Goal: Check status: Check status

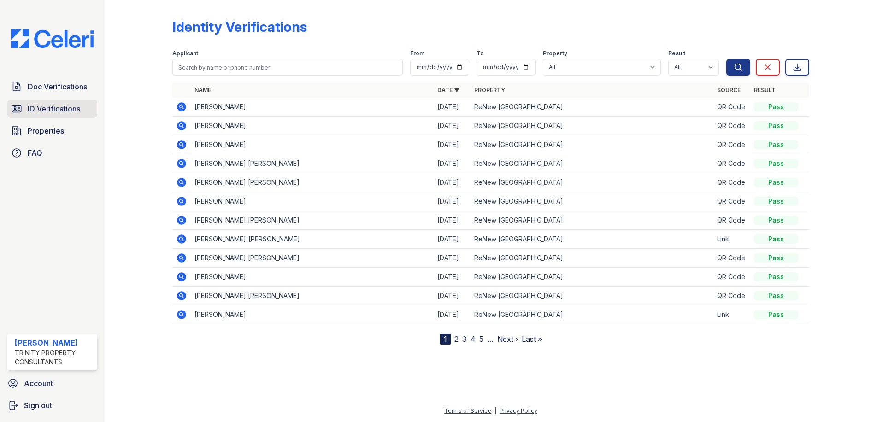
click at [60, 104] on span "ID Verifications" at bounding box center [54, 108] width 53 height 11
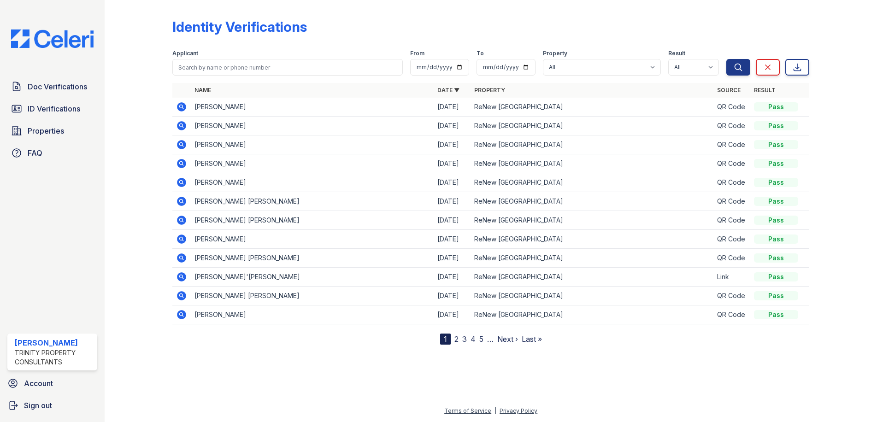
click at [183, 109] on icon at bounding box center [182, 106] width 9 height 9
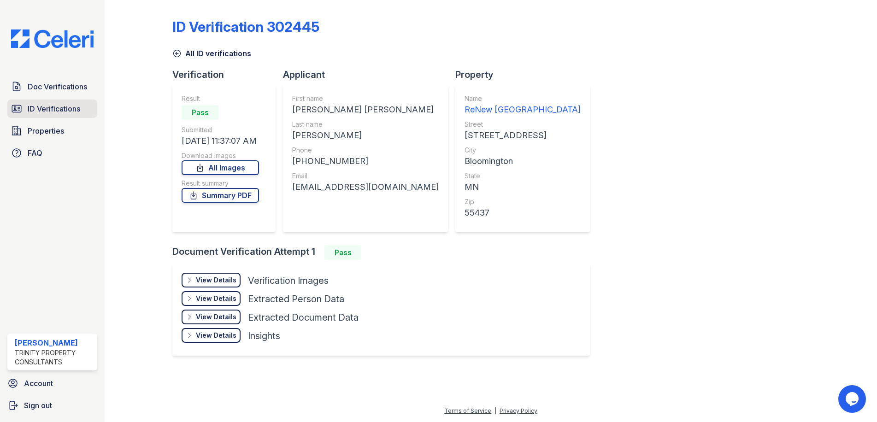
click at [77, 104] on span "ID Verifications" at bounding box center [54, 108] width 53 height 11
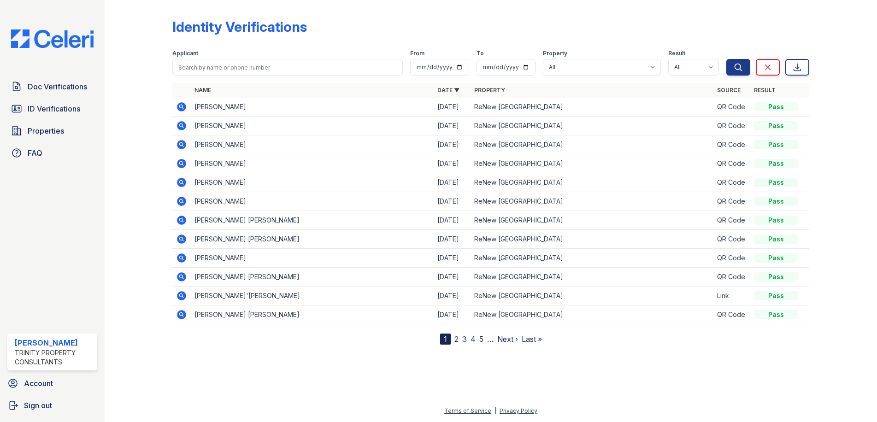
click at [181, 125] on icon at bounding box center [181, 125] width 2 height 2
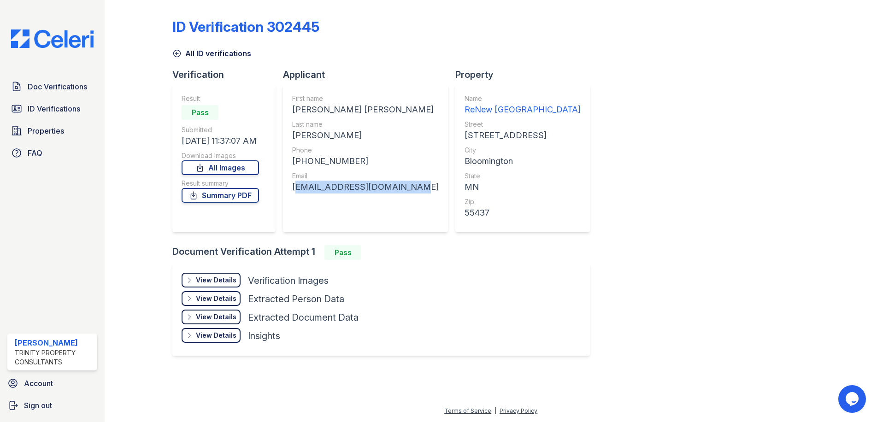
drag, startPoint x: 401, startPoint y: 185, endPoint x: 292, endPoint y: 203, distance: 110.7
click at [292, 203] on div "First name MICHELLE MARIE Last name NAVRATIL Phone +16128679579 Email missynavr…" at bounding box center [365, 159] width 165 height 148
copy div "missynavratil16@gmail.com"
drag, startPoint x: 338, startPoint y: 136, endPoint x: 273, endPoint y: 144, distance: 65.5
click at [273, 144] on div "Verification Result Pass Submitted 08/27/25 11:37:07 AM Download Images All Ima…" at bounding box center [384, 156] width 425 height 177
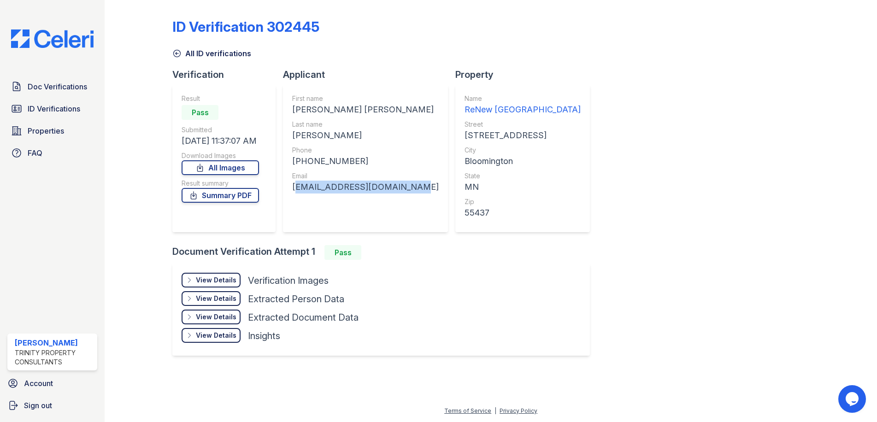
drag, startPoint x: 273, startPoint y: 144, endPoint x: 336, endPoint y: 135, distance: 63.4
click at [336, 135] on div "NAVRATIL" at bounding box center [365, 135] width 147 height 13
drag, startPoint x: 333, startPoint y: 137, endPoint x: 292, endPoint y: 139, distance: 41.1
click at [292, 139] on div "NAVRATIL" at bounding box center [365, 135] width 147 height 13
copy div "NAVRATIL"
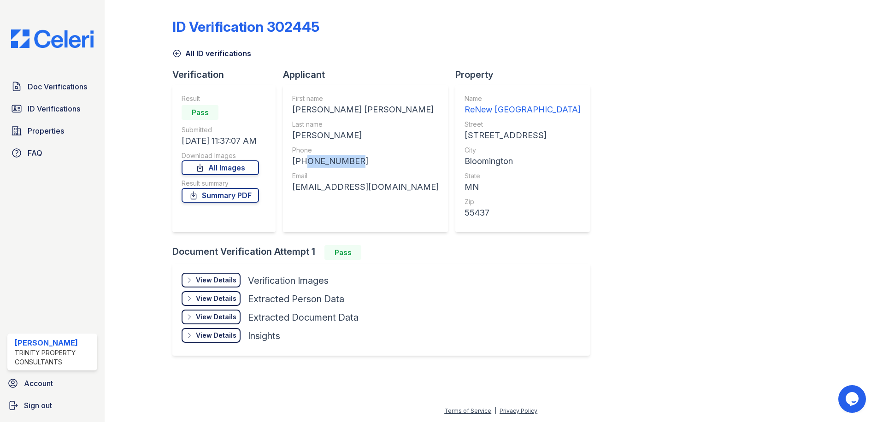
drag, startPoint x: 351, startPoint y: 164, endPoint x: 302, endPoint y: 165, distance: 48.9
click at [302, 165] on div "+16128679579" at bounding box center [365, 161] width 147 height 13
copy div "6128679579"
